Goal: Task Accomplishment & Management: Use online tool/utility

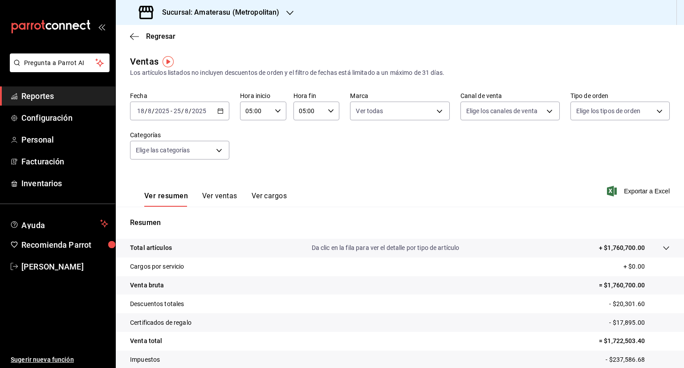
click at [217, 110] on icon "button" at bounding box center [220, 111] width 6 height 6
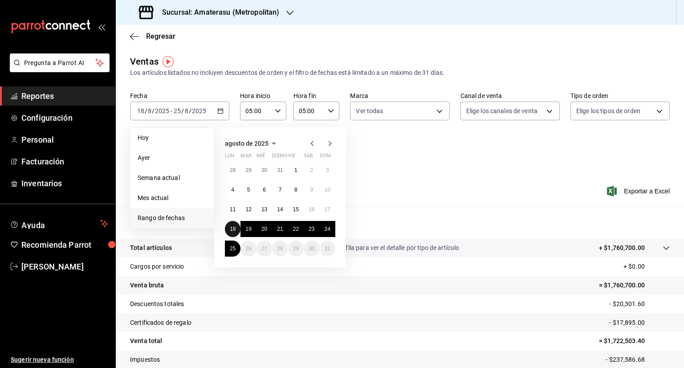
click at [232, 228] on abbr "18" at bounding box center [233, 229] width 6 height 6
click at [232, 252] on button "25" at bounding box center [233, 248] width 16 height 16
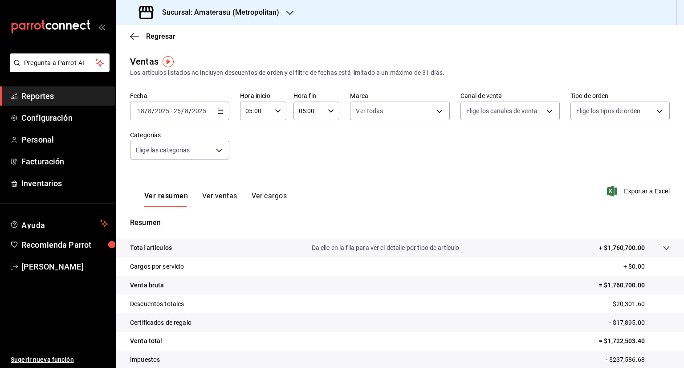
click at [278, 111] on icon "button" at bounding box center [278, 111] width 6 height 6
click at [248, 130] on span "05" at bounding box center [250, 131] width 8 height 7
click at [329, 108] on div at bounding box center [342, 184] width 684 height 368
click at [329, 108] on icon "button" at bounding box center [331, 111] width 6 height 6
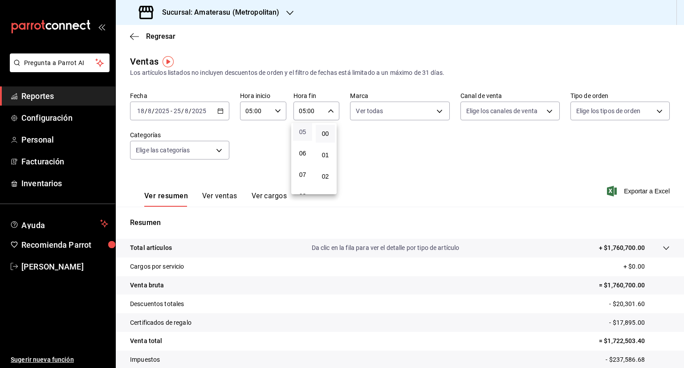
click at [301, 135] on span "05" at bounding box center [302, 131] width 8 height 7
click at [435, 110] on div at bounding box center [342, 184] width 684 height 368
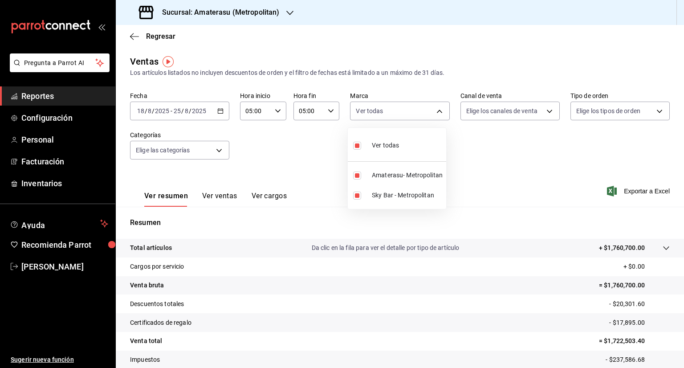
click at [435, 110] on body "Pregunta a Parrot AI Reportes Configuración Personal Facturación Inventarios Ay…" at bounding box center [342, 184] width 684 height 368
click at [399, 142] on li "Ver todas" at bounding box center [397, 144] width 98 height 26
checkbox input "false"
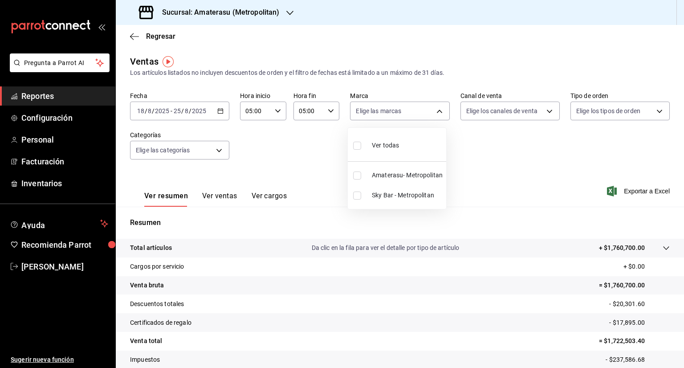
click at [356, 145] on input "checkbox" at bounding box center [357, 146] width 8 height 8
checkbox input "true"
type input "e4cd7fcb-d45b-43ae-a99f-ad4ccfcd9032,f3afaab8-8c3d-4e49-a299-af9bdf6027b2"
checkbox input "true"
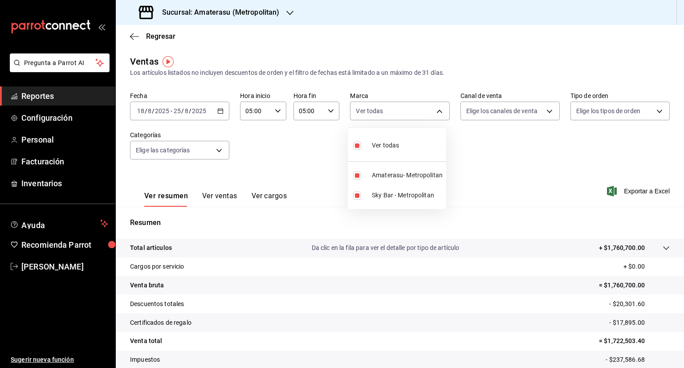
click at [536, 153] on div at bounding box center [342, 184] width 684 height 368
click at [629, 189] on span "Exportar a Excel" at bounding box center [639, 191] width 61 height 11
click at [438, 109] on body "Pregunta a Parrot AI Reportes Configuración Personal Facturación Inventarios Ay…" at bounding box center [342, 184] width 684 height 368
click at [438, 109] on div at bounding box center [342, 184] width 684 height 368
click at [607, 192] on icon "button" at bounding box center [612, 191] width 10 height 11
